Goal: Task Accomplishment & Management: Use online tool/utility

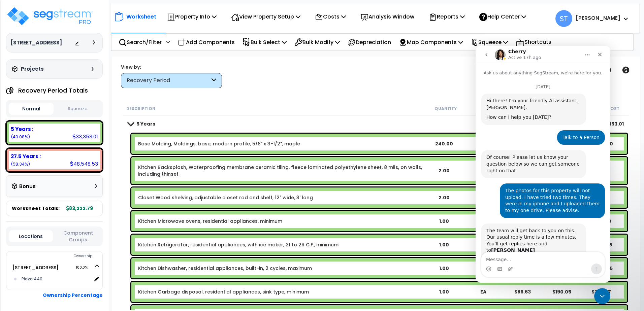
scroll to position [1, 0]
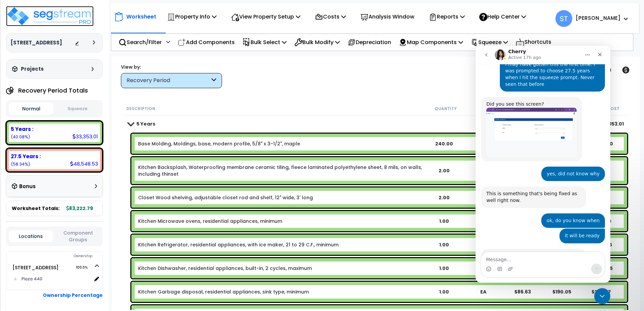
click at [76, 12] on img at bounding box center [50, 16] width 88 height 20
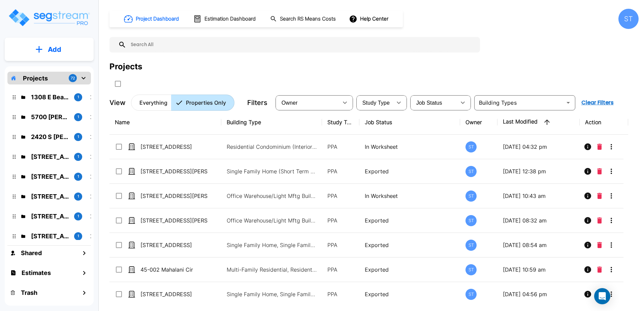
click at [628, 23] on div "ST" at bounding box center [629, 19] width 20 height 20
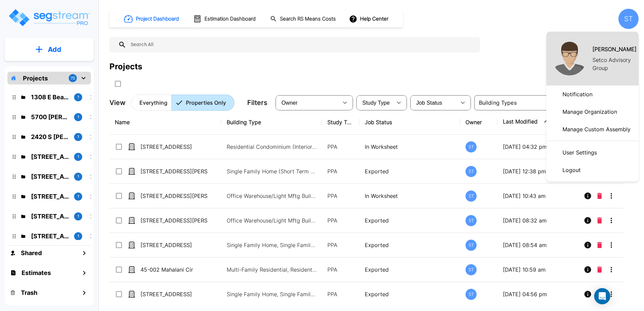
click at [580, 172] on p "Logout" at bounding box center [572, 169] width 24 height 13
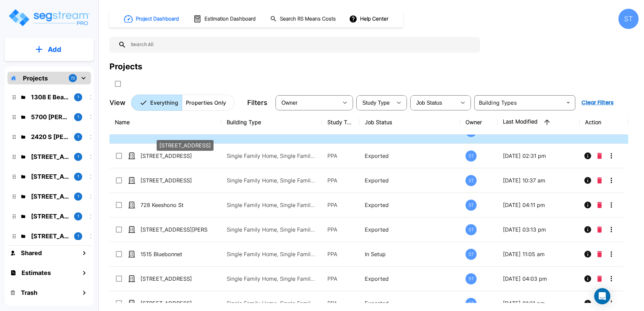
scroll to position [3644, 0]
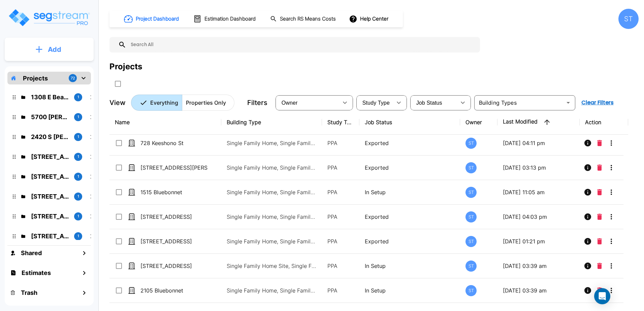
click at [43, 50] on button "Add" at bounding box center [49, 50] width 89 height 20
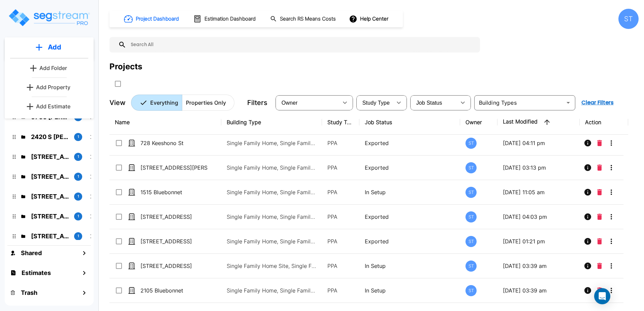
click at [85, 143] on div "2420 S Fannin 1" at bounding box center [54, 137] width 88 height 14
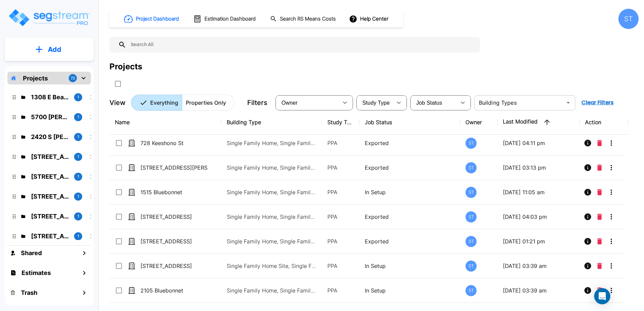
click at [503, 103] on input "text" at bounding box center [519, 102] width 86 height 9
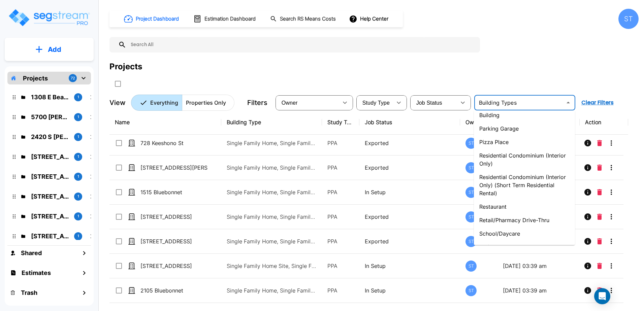
scroll to position [573, 0]
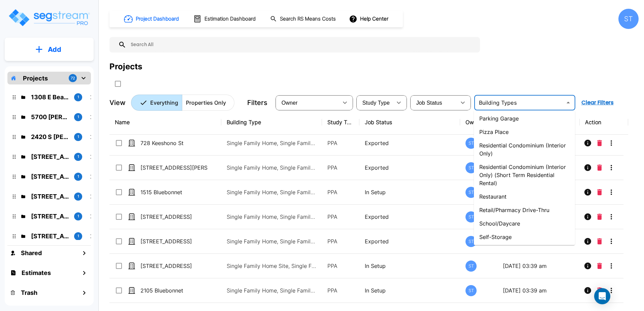
click at [505, 142] on li "Residential Condominium (Interior Only)" at bounding box center [524, 150] width 101 height 22
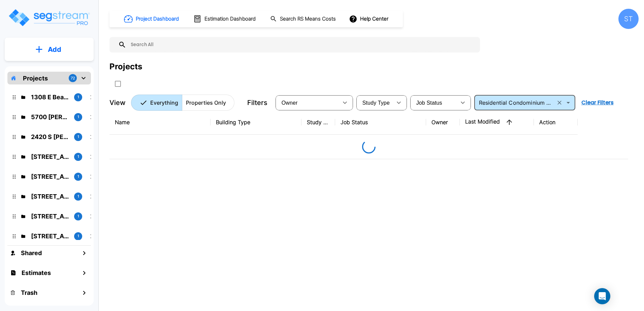
type input "Residential Condominium (Interior Only)"
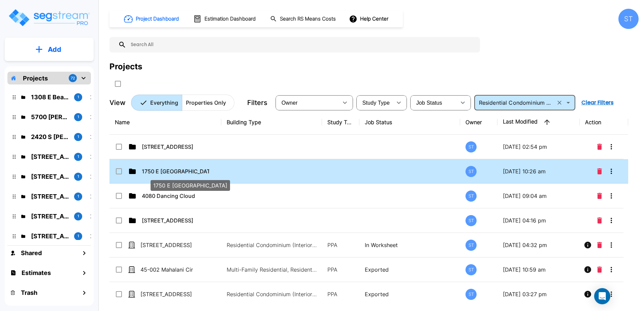
scroll to position [34, 0]
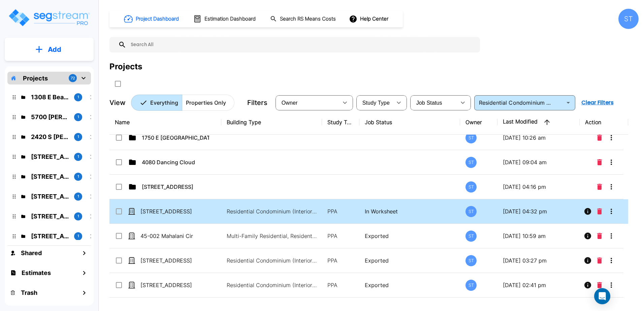
click at [183, 206] on td "[STREET_ADDRESS]" at bounding box center [165, 211] width 112 height 25
checkbox input "false"
click at [183, 206] on td "[STREET_ADDRESS]" at bounding box center [165, 211] width 112 height 25
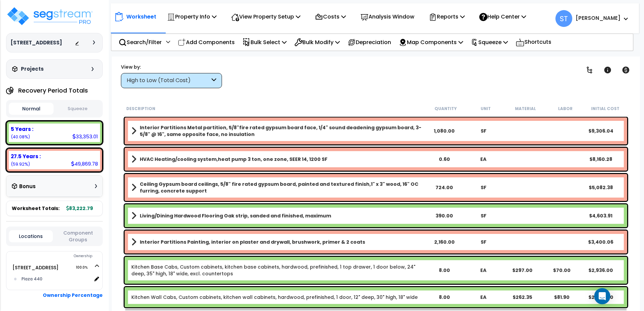
click at [171, 77] on div "High to Low (Total Cost)" at bounding box center [168, 81] width 83 height 8
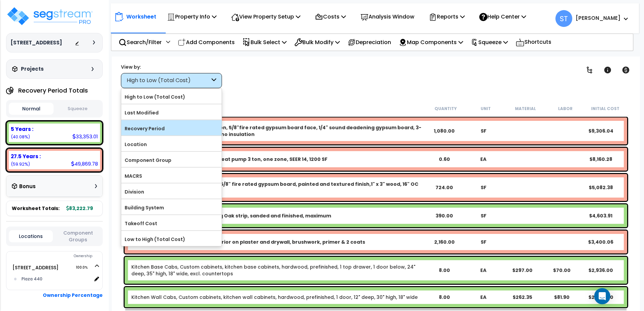
click at [160, 124] on label "Recovery Period" at bounding box center [171, 129] width 100 height 10
click at [0, 0] on input "Recovery Period" at bounding box center [0, 0] width 0 height 0
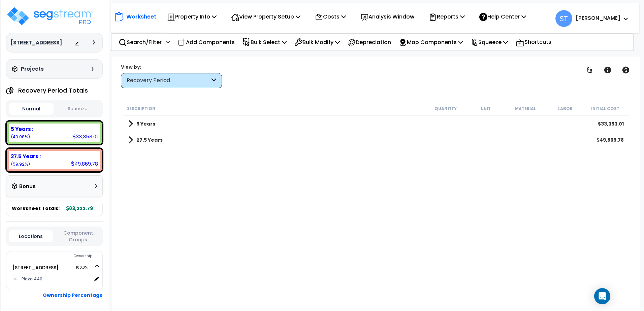
click at [141, 123] on b "5 Years" at bounding box center [145, 124] width 19 height 7
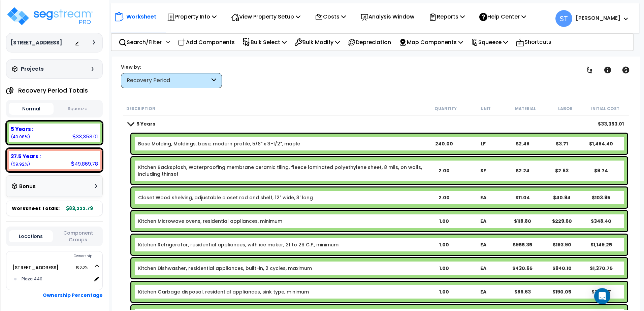
scroll to position [34, 0]
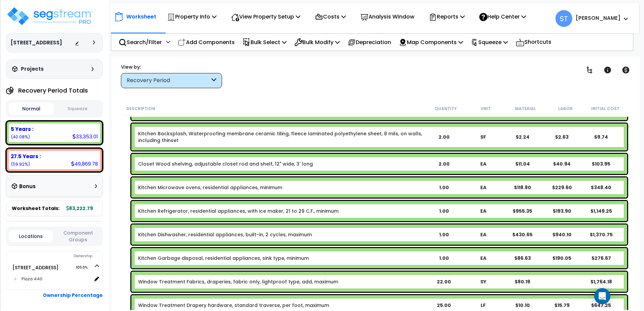
click at [210, 212] on link "Kitchen Refrigerator, residential appliances, with ice maker, 21 to 29 C.F., mi…" at bounding box center [238, 211] width 200 height 7
click at [211, 211] on link "Kitchen Refrigerator, residential appliances, with ice maker, 21 to 29 C.F., mi…" at bounding box center [238, 211] width 200 height 7
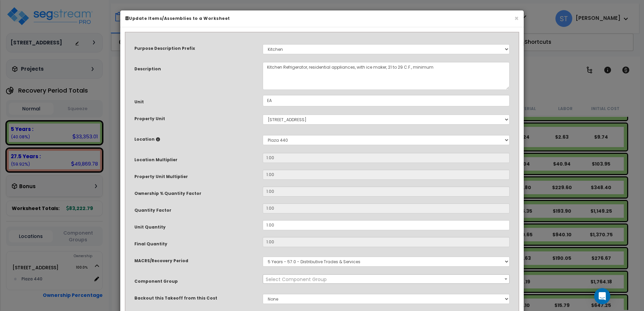
select select "8667"
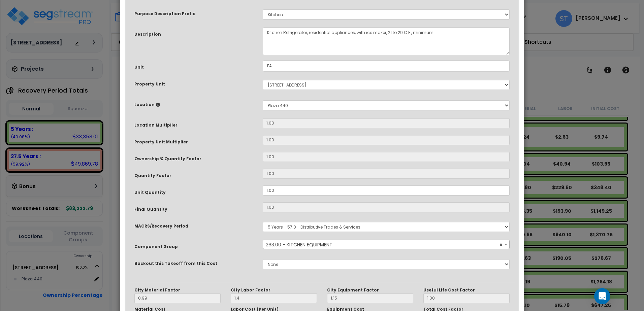
scroll to position [122, 0]
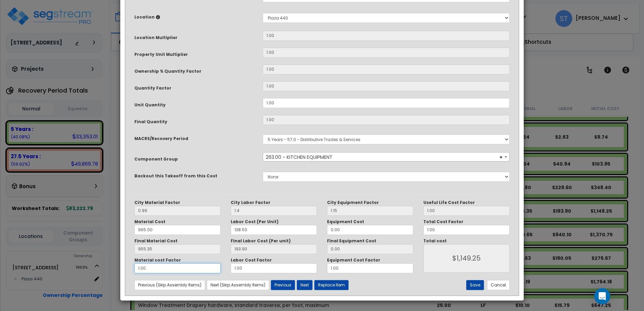
drag, startPoint x: 162, startPoint y: 269, endPoint x: 106, endPoint y: 266, distance: 56.0
click at [106, 268] on div "× Update Items/Assemblies to a Worksheet Purpose Description Prefix Select A/V …" at bounding box center [322, 155] width 644 height 311
type input "."
type input "$193.90"
type input ".5"
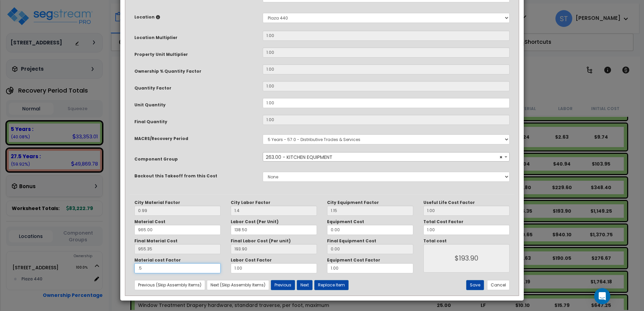
type input "$671.58"
type input ".5"
drag, startPoint x: 221, startPoint y: 266, endPoint x: 210, endPoint y: 250, distance: 19.6
click at [206, 258] on div "Material cost Factor .5 Labor Cost Factor 1.00 Equipment Cost Factor 1.00" at bounding box center [273, 266] width 289 height 16
type input "."
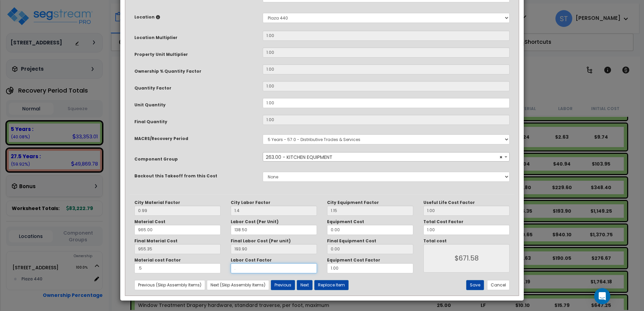
type input "$477.68"
type input ".5"
type input "$574.63"
type input ".5"
drag, startPoint x: 350, startPoint y: 265, endPoint x: 289, endPoint y: 275, distance: 61.1
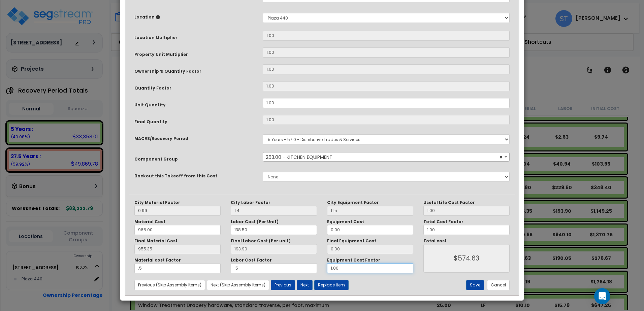
click at [292, 275] on div "City Material Factor 0.99 City Labor Factor 1.4 City Equipment Factor 1.15 Mate…" at bounding box center [321, 245] width 385 height 101
type input ".5"
click at [477, 286] on button "Save" at bounding box center [475, 285] width 18 height 10
type input "1.40"
type input "0.50"
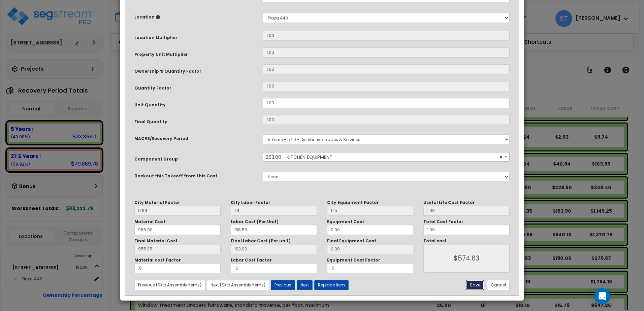
type input "0.50"
type input "574.63"
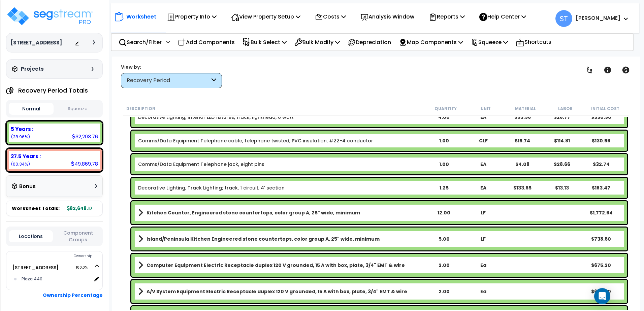
scroll to position [539, 0]
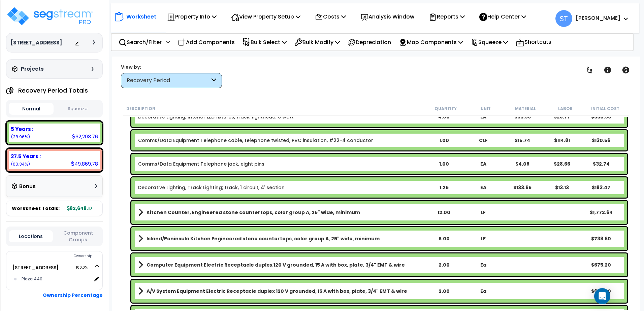
click at [213, 79] on icon at bounding box center [214, 81] width 5 height 8
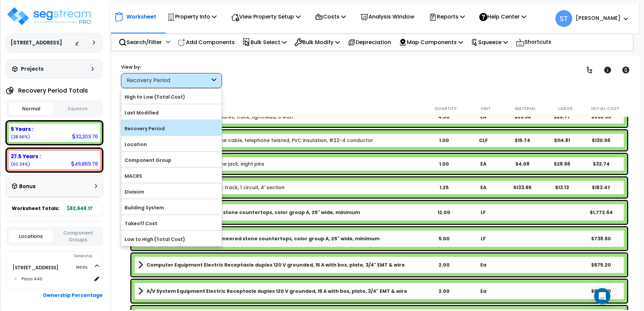
click at [192, 124] on label "Recovery Period" at bounding box center [171, 129] width 100 height 10
click at [0, 0] on input "Recovery Period" at bounding box center [0, 0] width 0 height 0
click at [169, 127] on label "Recovery Period" at bounding box center [171, 129] width 100 height 10
click at [0, 0] on input "Recovery Period" at bounding box center [0, 0] width 0 height 0
click at [164, 127] on label "Recovery Period" at bounding box center [171, 129] width 100 height 10
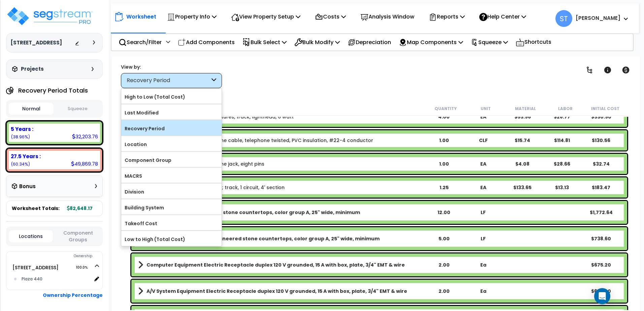
click at [0, 0] on input "Recovery Period" at bounding box center [0, 0] width 0 height 0
click at [164, 127] on label "Recovery Period" at bounding box center [171, 129] width 100 height 10
click at [0, 0] on input "Recovery Period" at bounding box center [0, 0] width 0 height 0
click at [319, 83] on div "Clear Filters" at bounding box center [399, 75] width 338 height 25
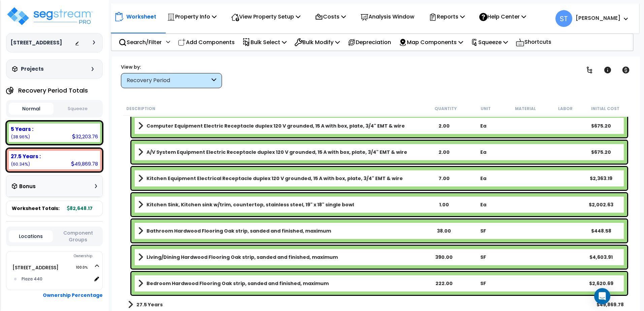
scroll to position [681, 0]
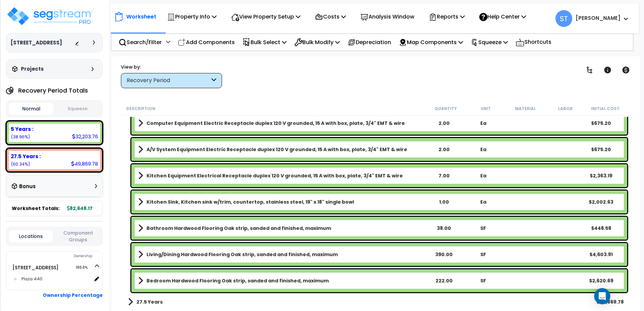
click at [149, 300] on b "27.5 Years" at bounding box center [149, 302] width 26 height 7
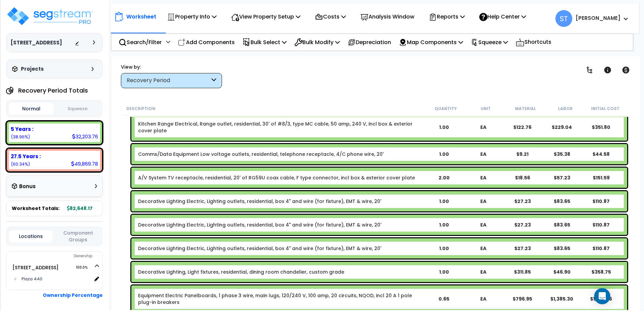
scroll to position [229, 0]
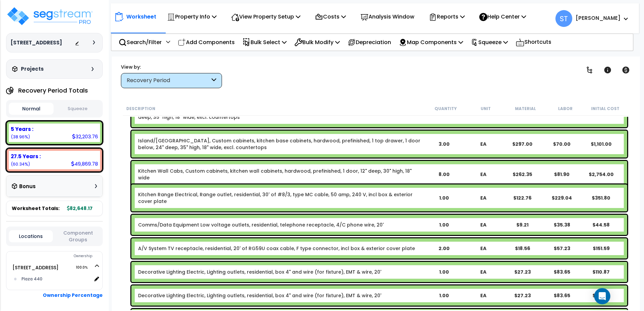
click at [190, 76] on div "Recovery Period" at bounding box center [171, 80] width 101 height 15
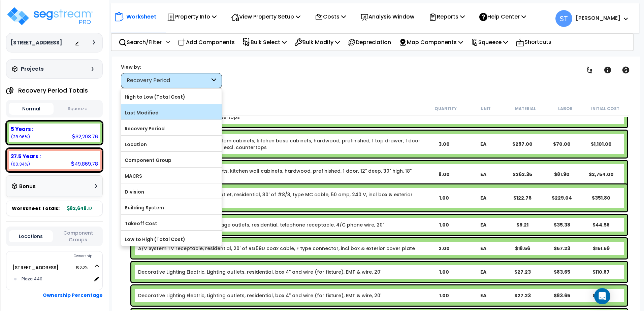
click at [179, 111] on label "Last Modified" at bounding box center [171, 113] width 100 height 10
click at [0, 0] on input "Last Modified" at bounding box center [0, 0] width 0 height 0
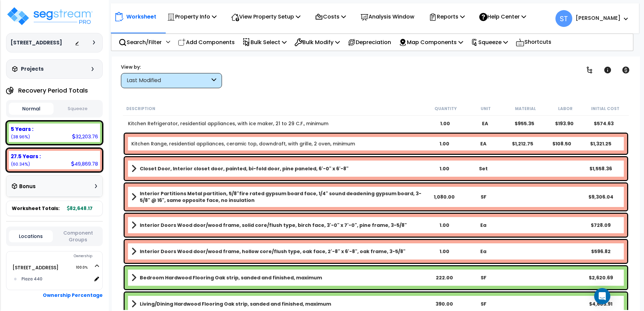
scroll to position [0, 0]
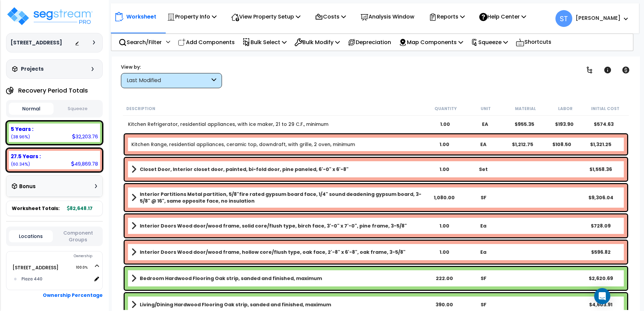
click at [189, 140] on div "Kitchen Range, residential appliances, ceramic top, downdraft, with grille, 2 o…" at bounding box center [376, 144] width 503 height 20
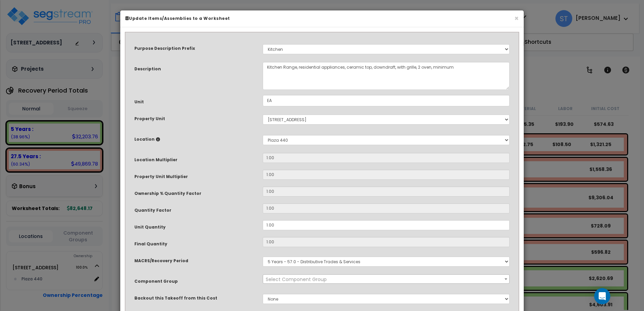
select select "8667"
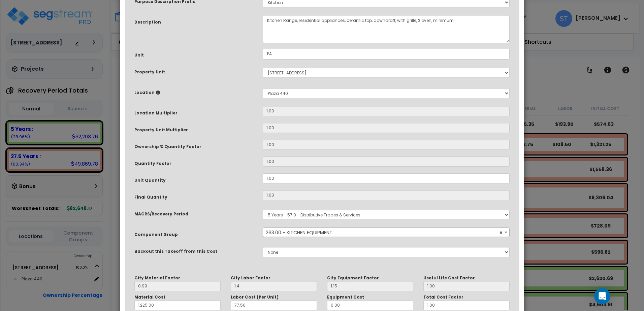
scroll to position [122, 0]
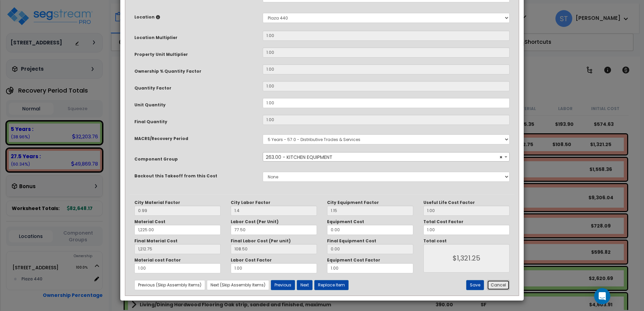
click at [497, 286] on button "Cancel" at bounding box center [498, 285] width 23 height 10
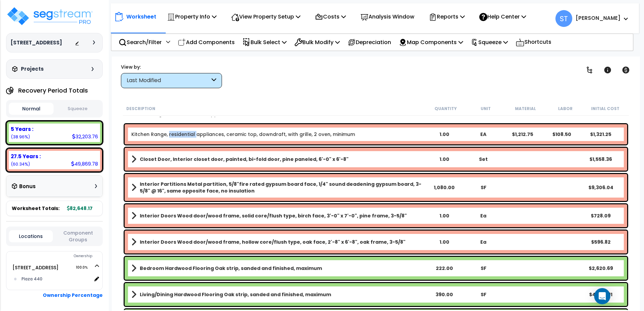
scroll to position [0, 0]
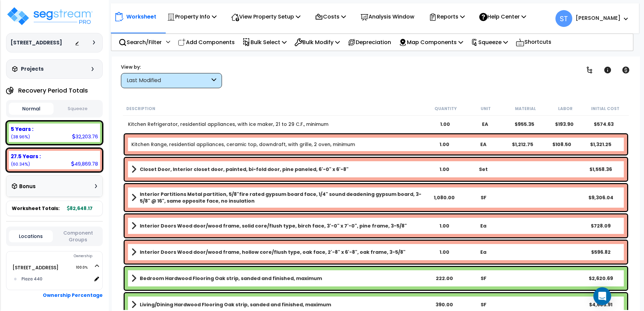
click at [600, 294] on icon "Open Intercom Messenger" at bounding box center [602, 296] width 8 height 9
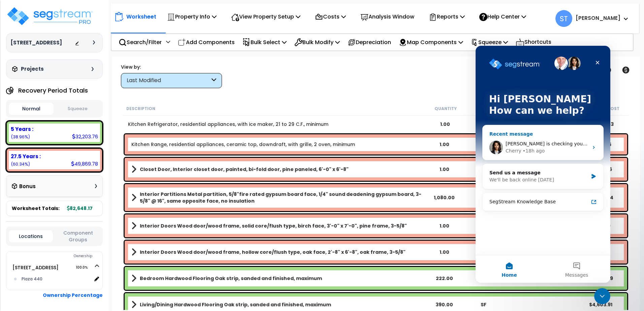
click at [524, 148] on div "• 18h ago" at bounding box center [534, 151] width 22 height 7
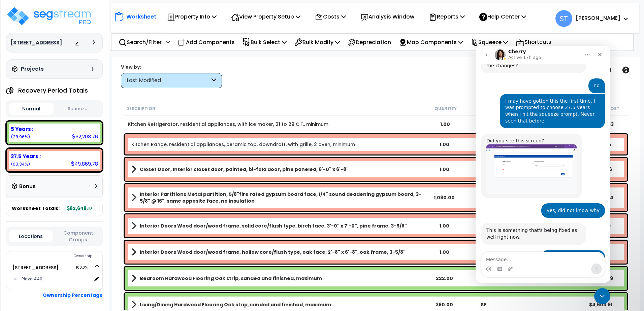
scroll to position [2921, 0]
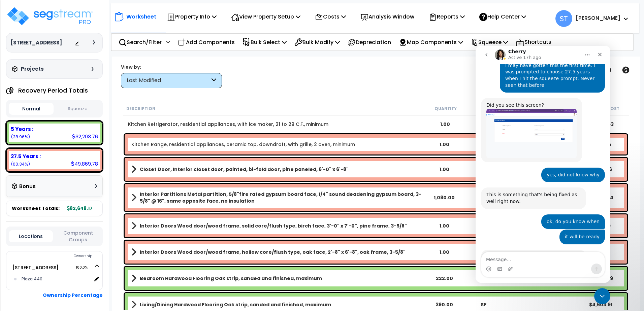
click at [499, 256] on textarea "Message…" at bounding box center [542, 257] width 123 height 11
type textarea "this is still not working"
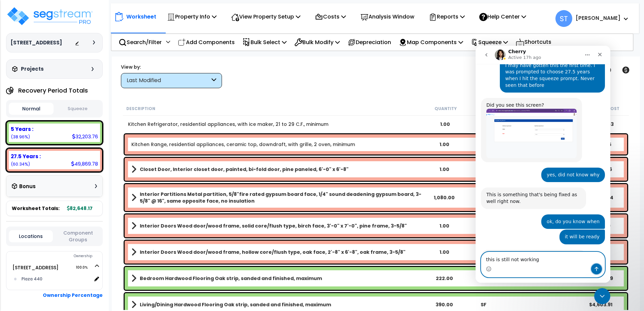
click at [594, 267] on icon "Send a message…" at bounding box center [596, 268] width 5 height 5
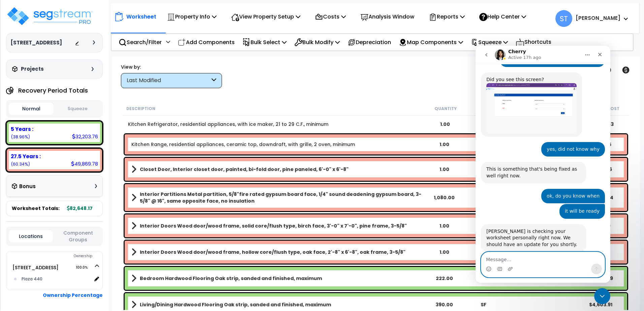
scroll to position [2950, 0]
